Goal: Navigation & Orientation: Find specific page/section

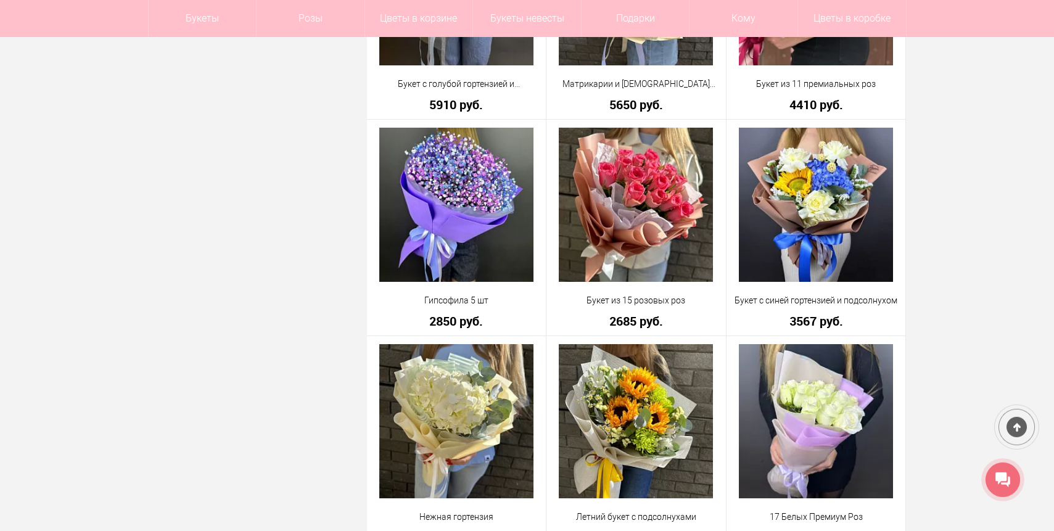
scroll to position [3292, 0]
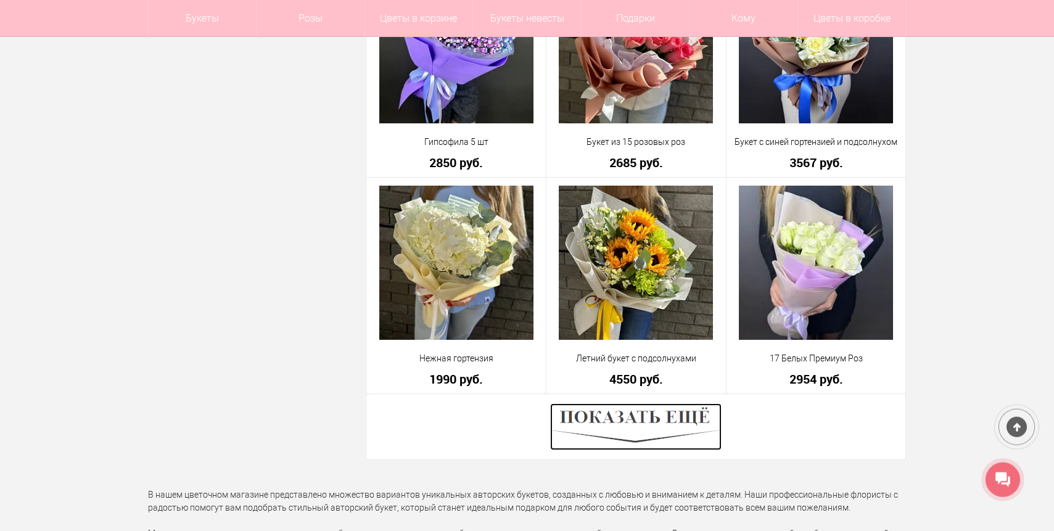
click at [656, 430] on img at bounding box center [635, 426] width 171 height 47
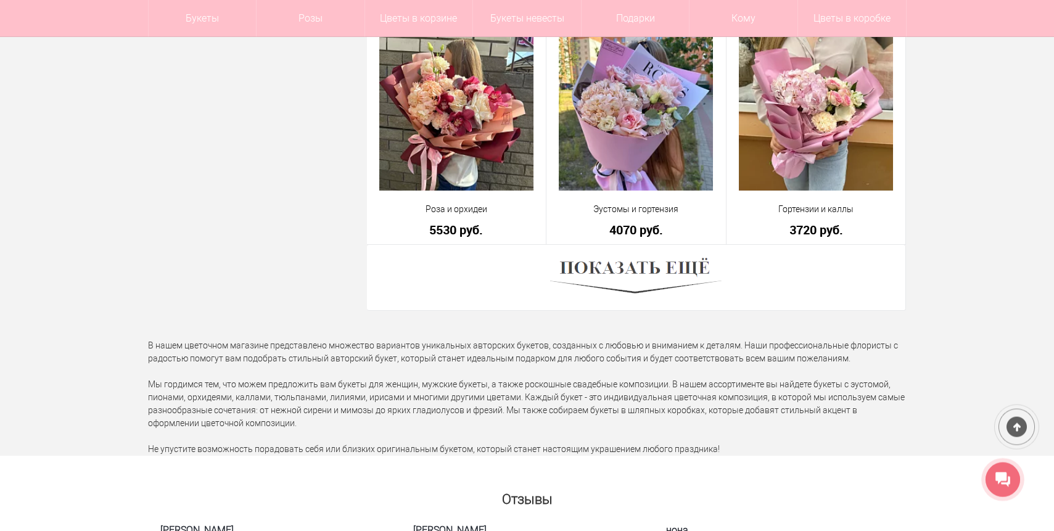
scroll to position [6940, 0]
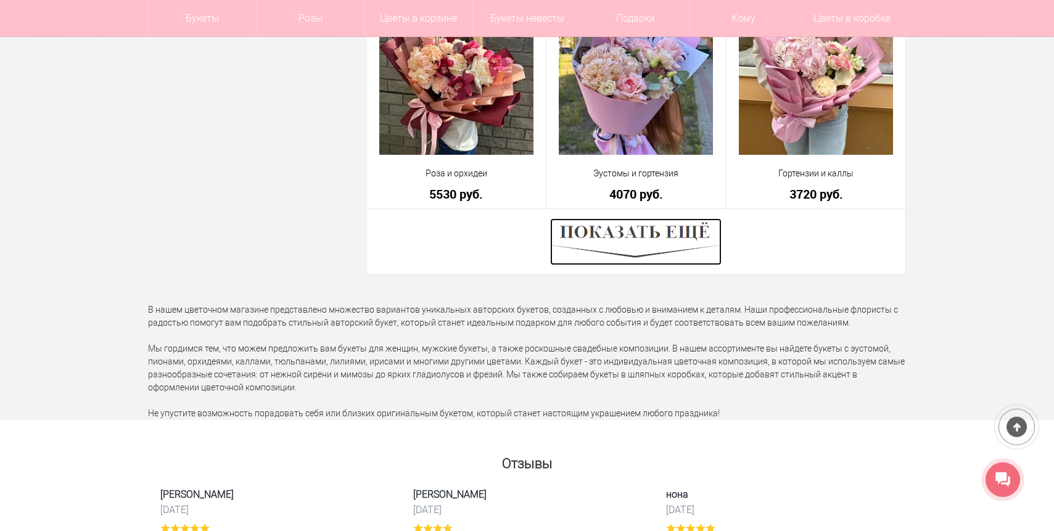
click at [647, 238] on img at bounding box center [635, 241] width 171 height 47
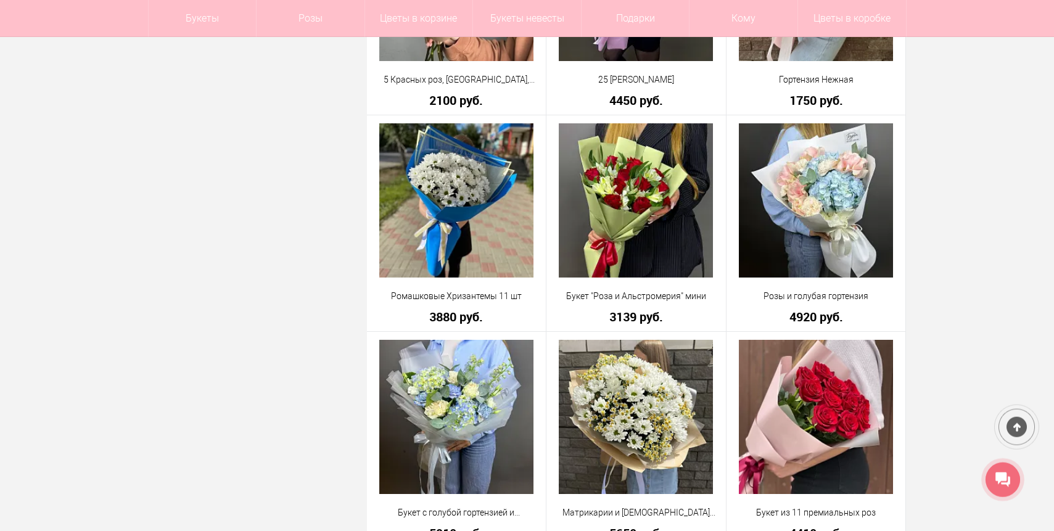
scroll to position [0, 0]
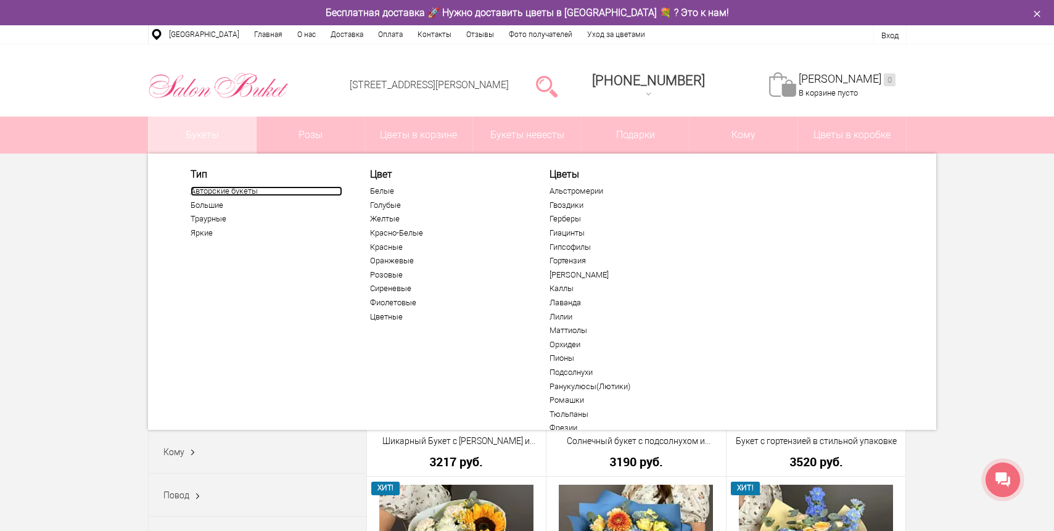
click at [206, 189] on link "Авторские букеты" at bounding box center [267, 191] width 152 height 10
click at [557, 288] on link "Каллы" at bounding box center [625, 289] width 152 height 10
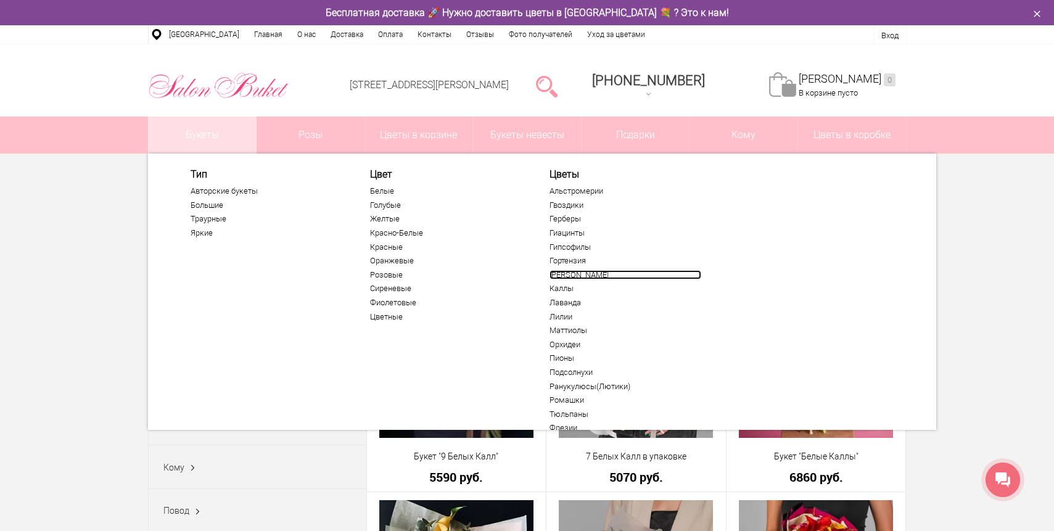
click at [563, 274] on link "[PERSON_NAME]" at bounding box center [625, 275] width 152 height 10
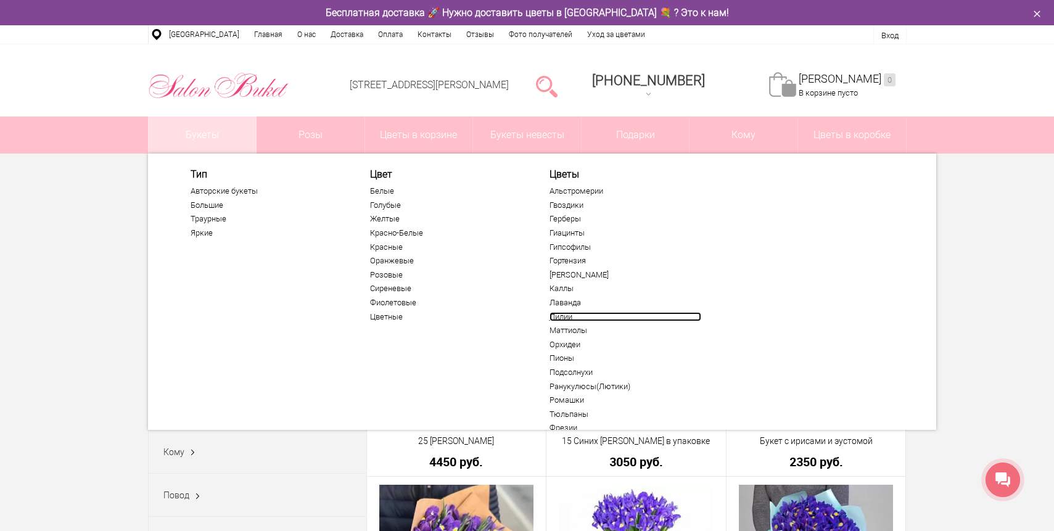
click at [561, 316] on link "Лилии" at bounding box center [625, 317] width 152 height 10
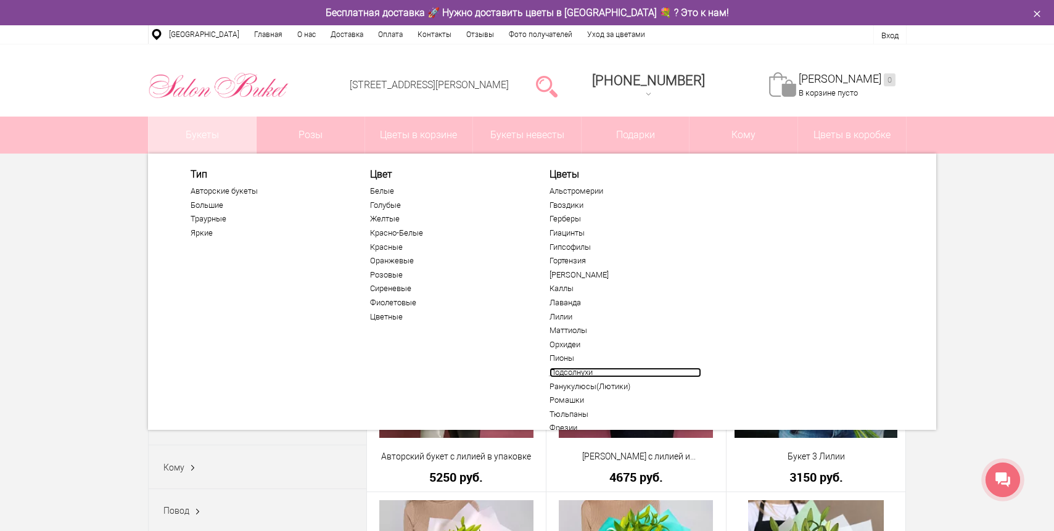
click at [565, 369] on link "Подсолнухи" at bounding box center [625, 373] width 152 height 10
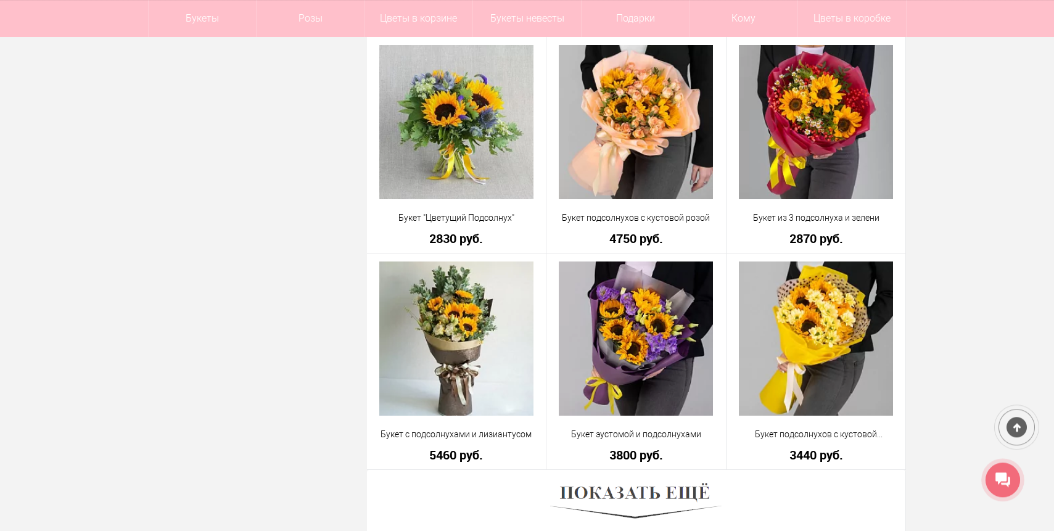
scroll to position [3211, 0]
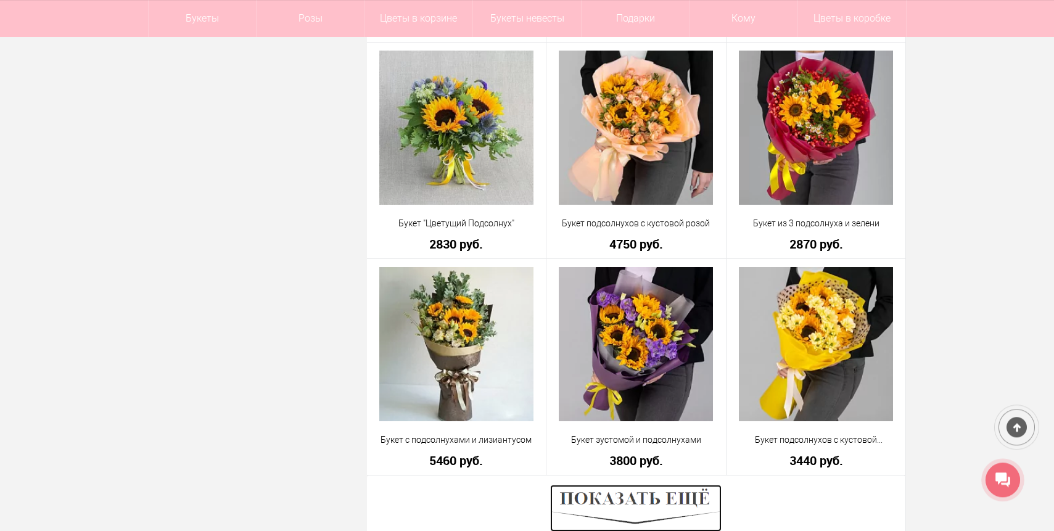
click at [594, 495] on img at bounding box center [635, 508] width 171 height 47
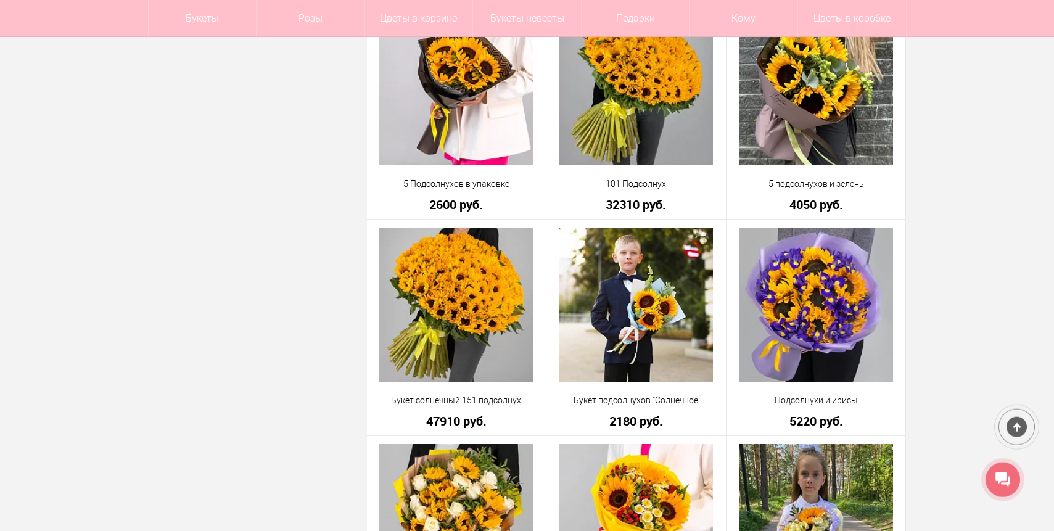
scroll to position [0, 0]
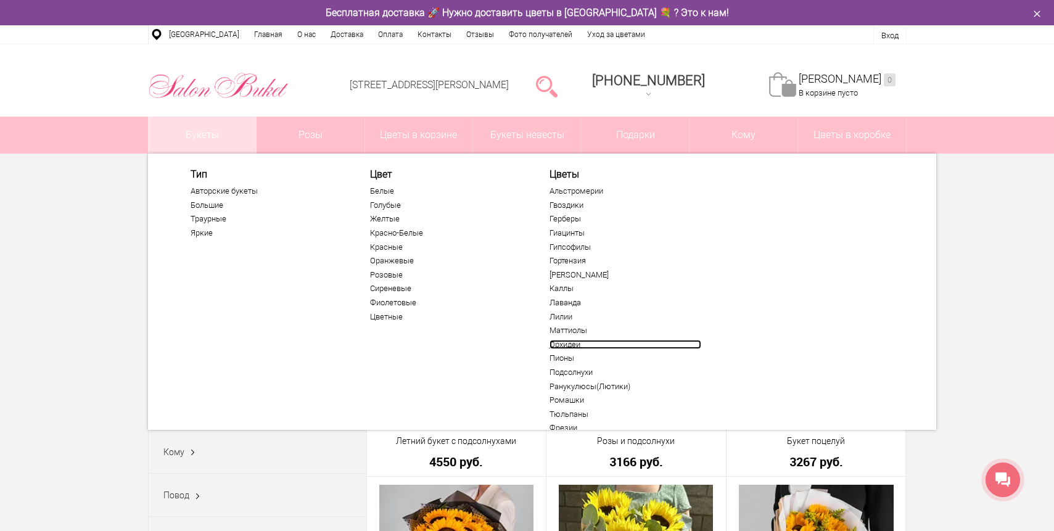
click at [562, 345] on link "Орхидеи" at bounding box center [625, 345] width 152 height 10
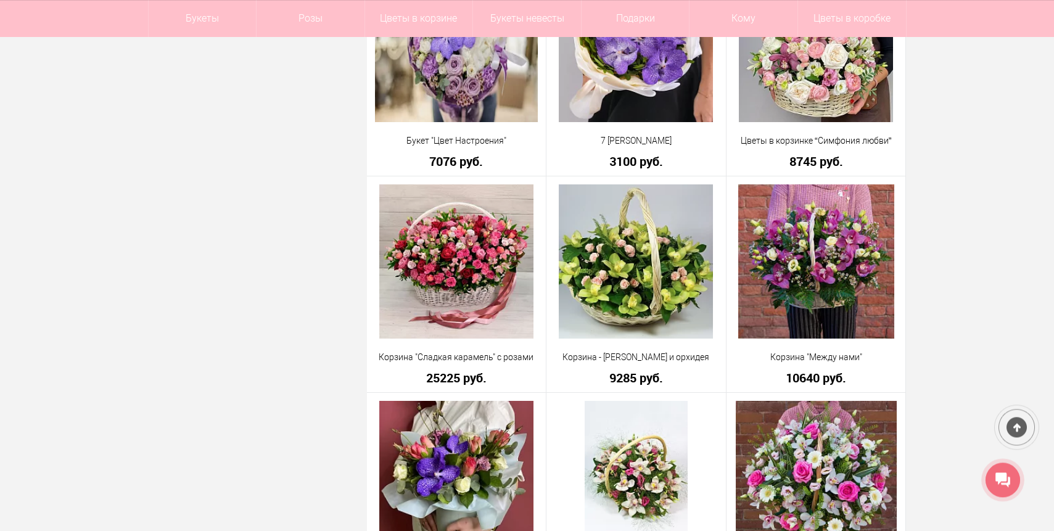
scroll to position [2584, 0]
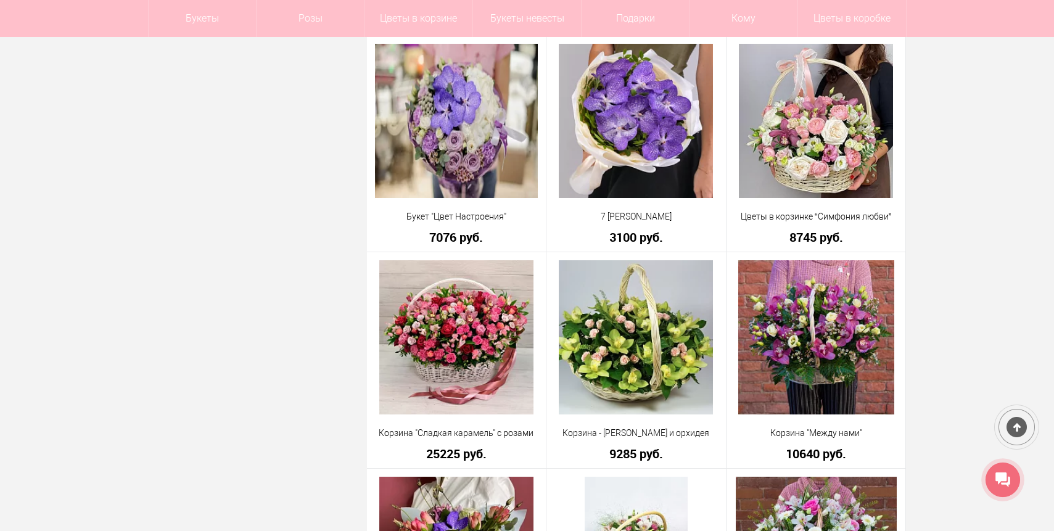
drag, startPoint x: 1051, startPoint y: 336, endPoint x: 1055, endPoint y: 350, distance: 14.1
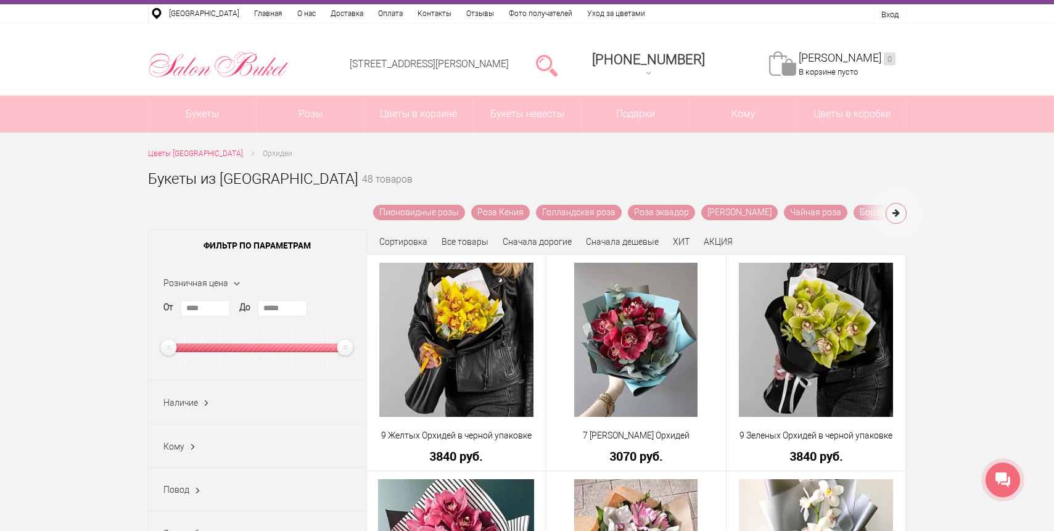
scroll to position [0, 0]
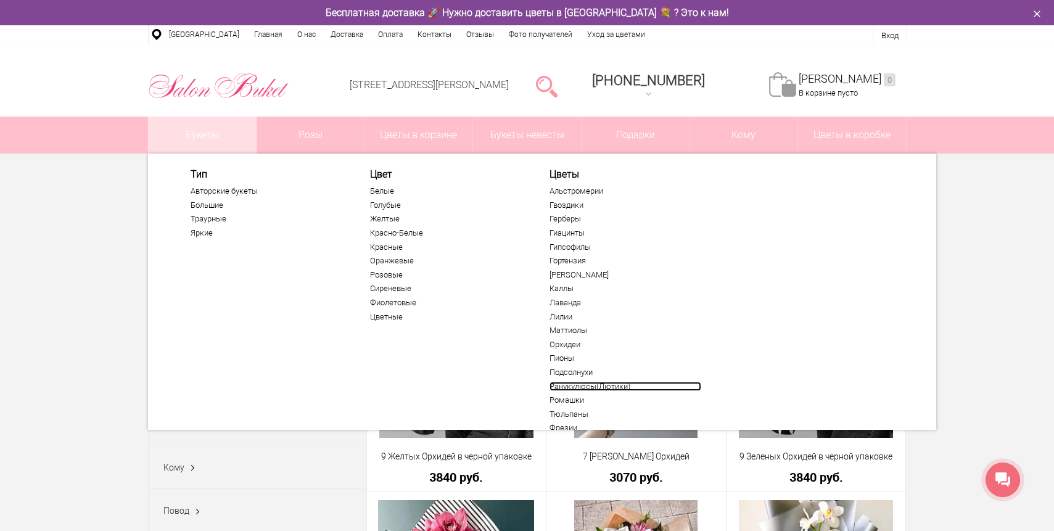
click at [574, 387] on link "Ранукулюсы(Лютики)" at bounding box center [625, 387] width 152 height 10
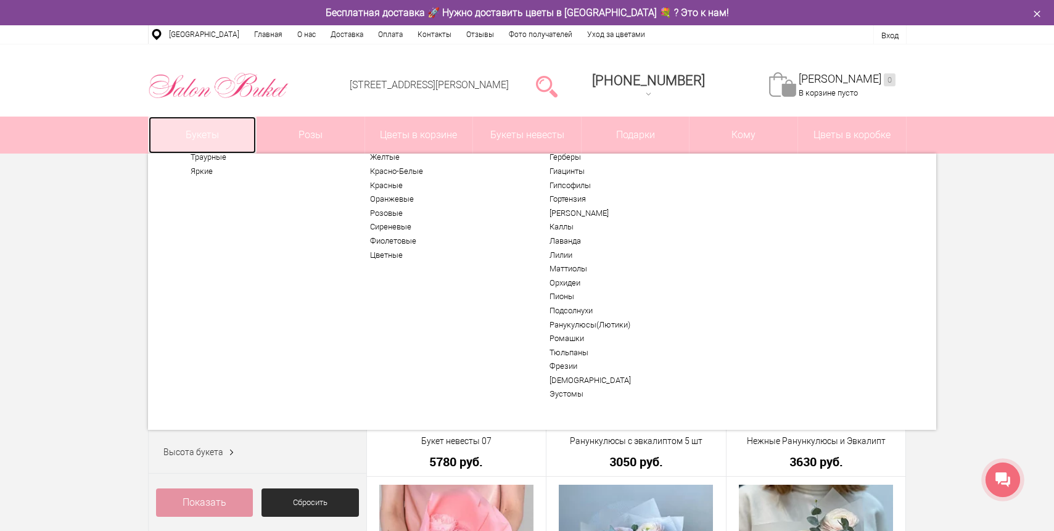
scroll to position [65, 0]
click at [576, 379] on link "[DEMOGRAPHIC_DATA]" at bounding box center [625, 377] width 152 height 10
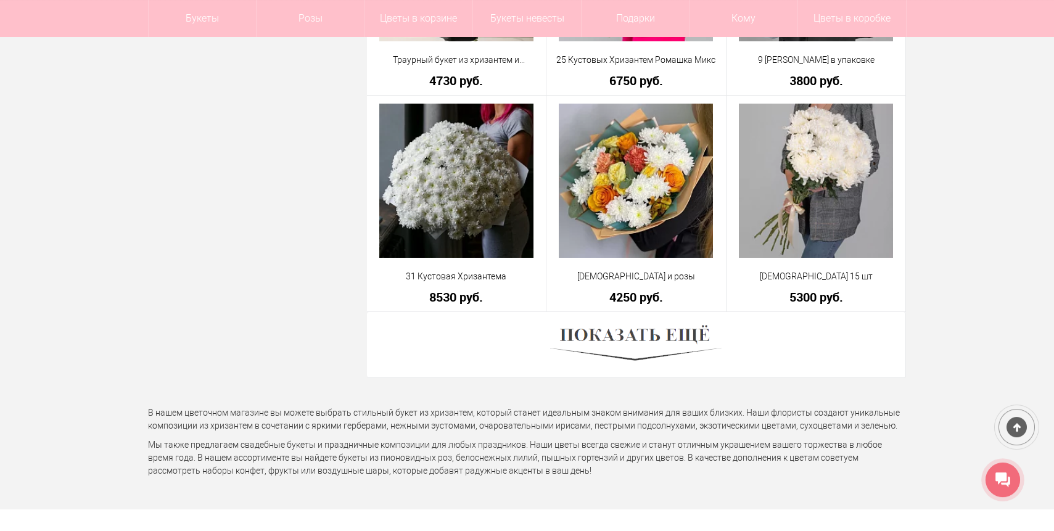
scroll to position [3395, 0]
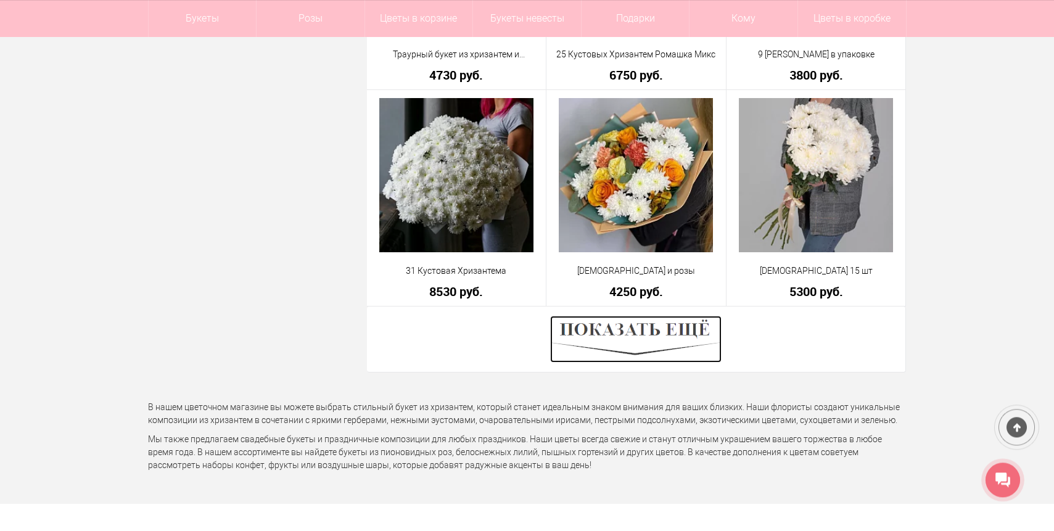
click at [626, 328] on img at bounding box center [635, 339] width 171 height 47
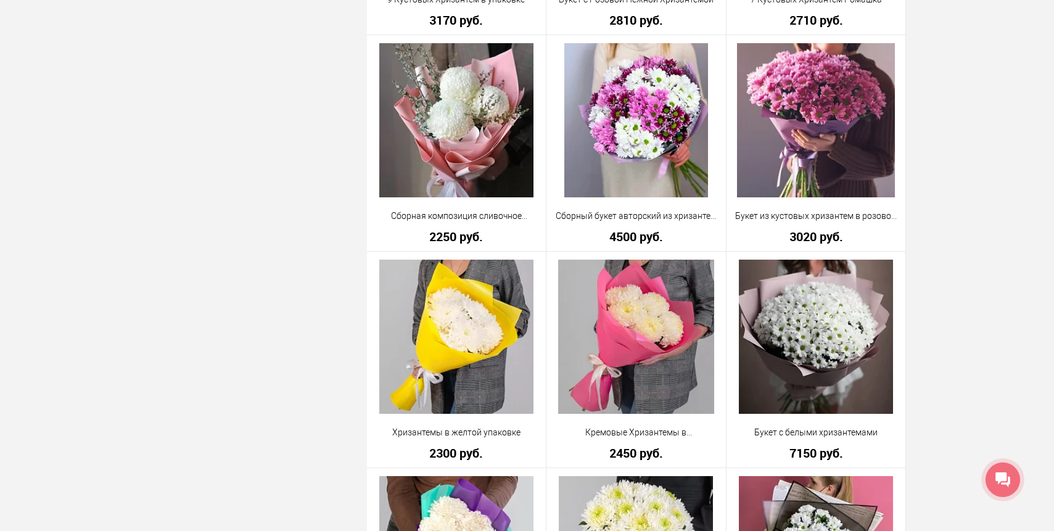
scroll to position [0, 0]
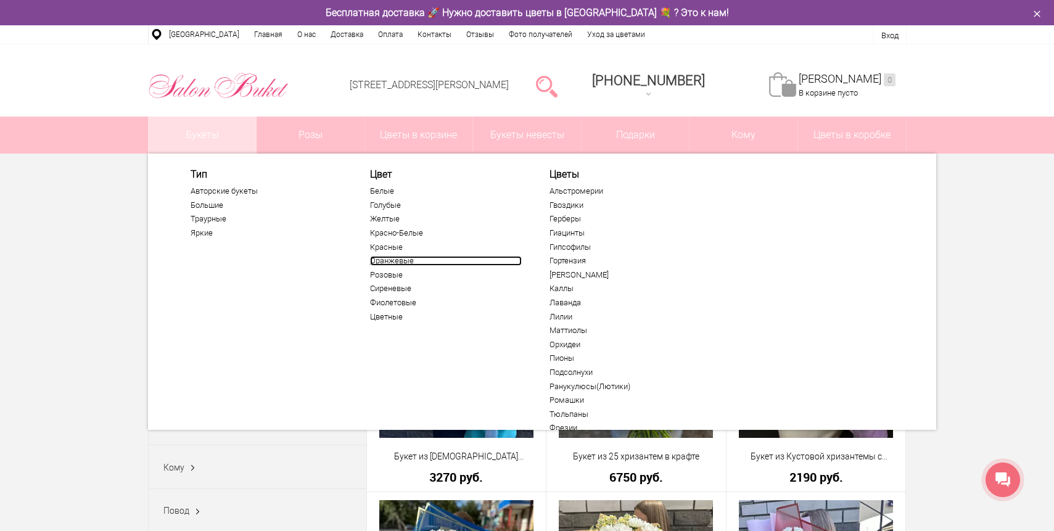
click at [401, 263] on link "Оранжевые" at bounding box center [446, 261] width 152 height 10
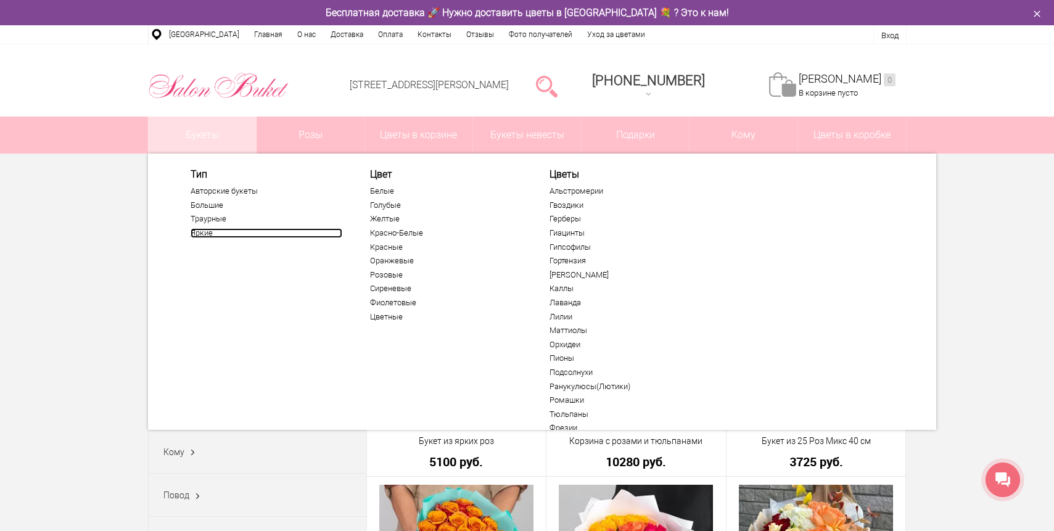
click at [204, 233] on link "Яркие" at bounding box center [267, 233] width 152 height 10
